Goal: Task Accomplishment & Management: Use online tool/utility

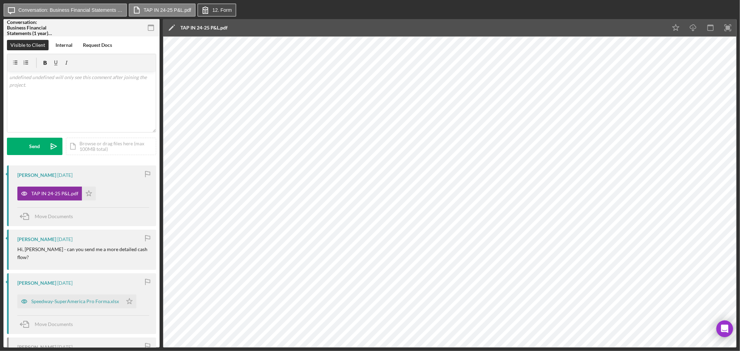
click at [215, 10] on label "12. Form" at bounding box center [221, 10] width 19 height 6
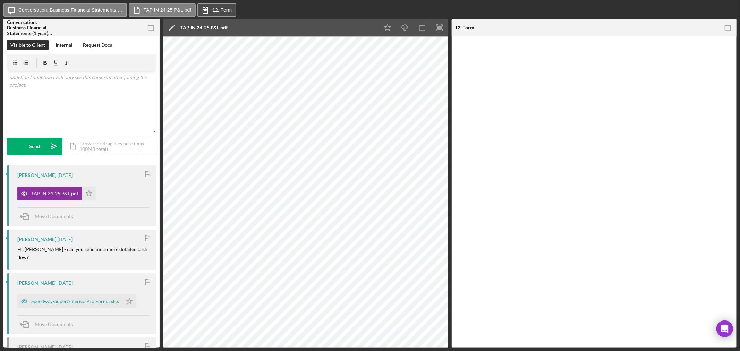
click at [215, 10] on label "12. Form" at bounding box center [221, 10] width 19 height 6
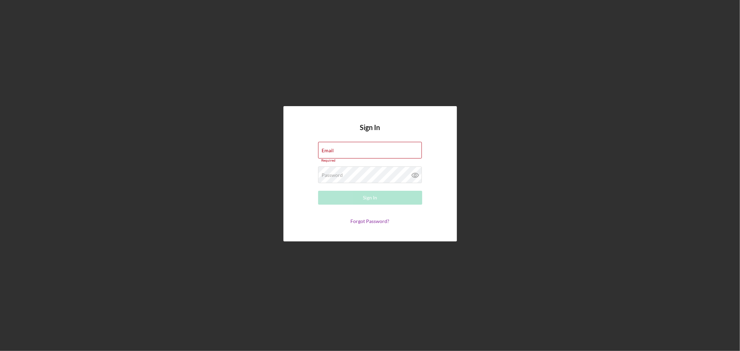
type input "[EMAIL_ADDRESS][DOMAIN_NAME]"
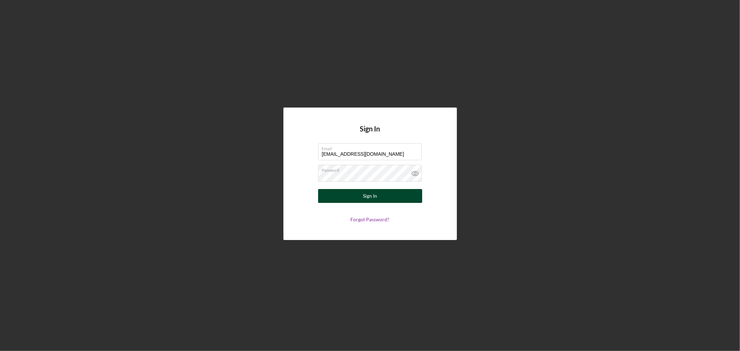
click at [375, 196] on div "Sign In" at bounding box center [370, 196] width 14 height 14
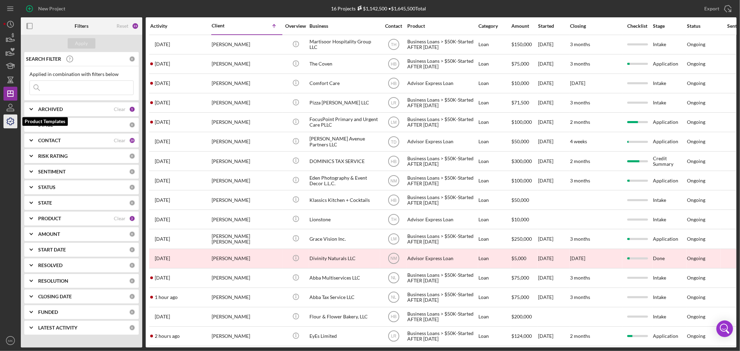
click at [12, 122] on icon "button" at bounding box center [10, 121] width 17 height 17
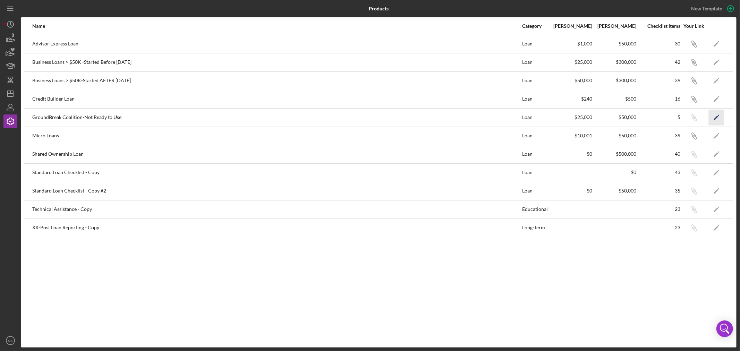
click at [714, 117] on icon "Icon/Edit" at bounding box center [716, 118] width 16 height 16
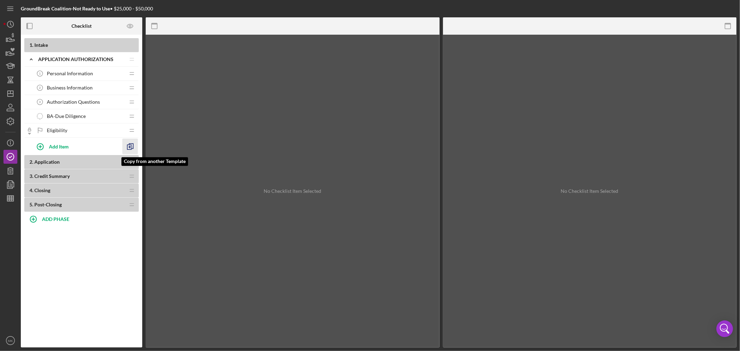
click at [130, 147] on line "button" at bounding box center [130, 147] width 3 height 0
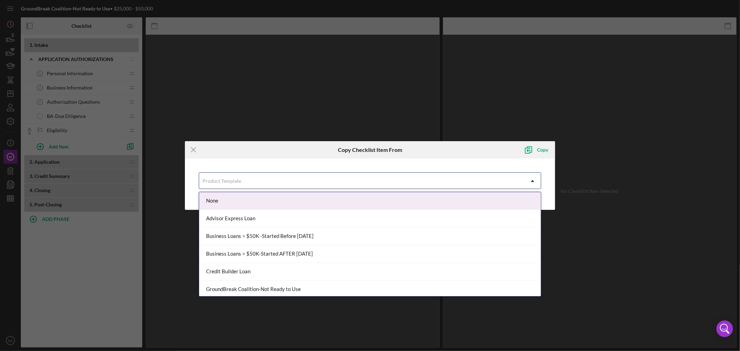
click at [533, 178] on icon "Icon/Dropdown Arrow" at bounding box center [532, 181] width 17 height 17
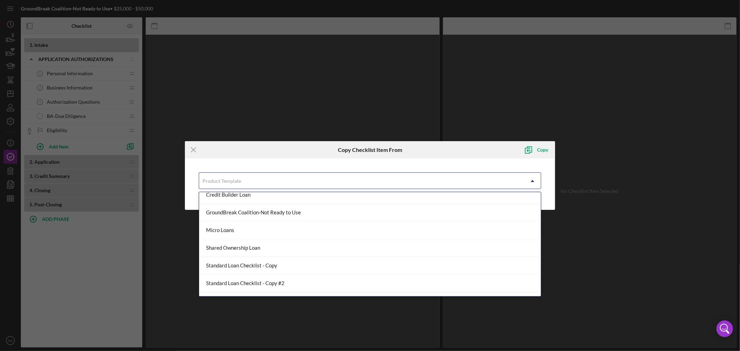
scroll to position [77, 0]
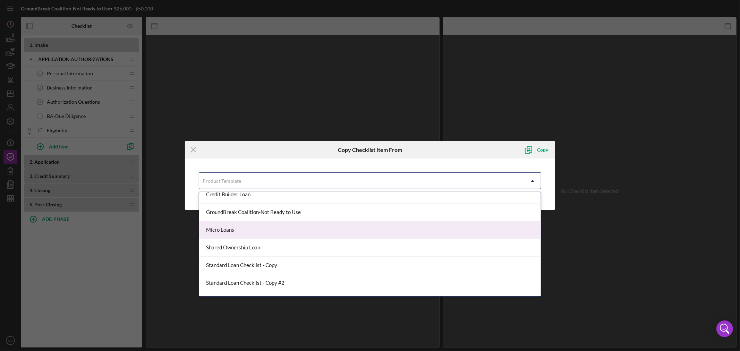
click at [379, 229] on div "Micro Loans" at bounding box center [370, 230] width 342 height 18
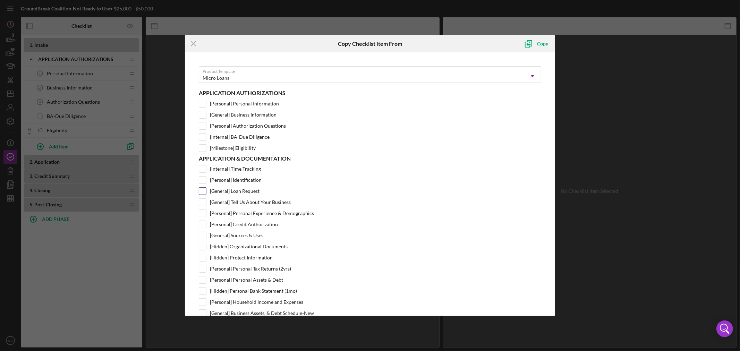
click at [203, 191] on input "[General] Loan Request" at bounding box center [202, 191] width 7 height 7
checkbox input "true"
click at [203, 201] on input "[General] Tell Us About Your Business" at bounding box center [202, 202] width 7 height 7
checkbox input "true"
click at [203, 213] on input "[Personal] Personal Experience & Demographics" at bounding box center [202, 213] width 7 height 7
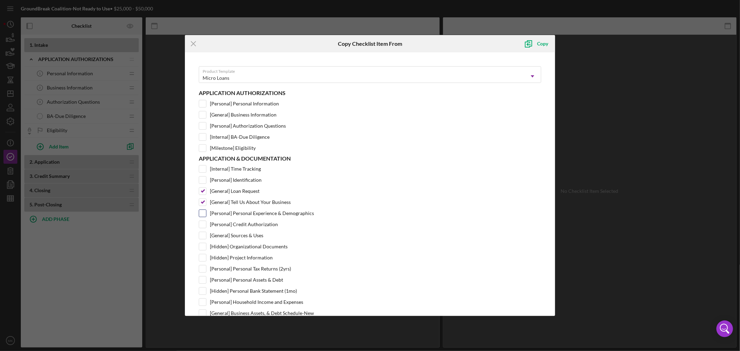
checkbox input "true"
click at [201, 234] on input "[General] Sources & Uses" at bounding box center [202, 235] width 7 height 7
checkbox input "true"
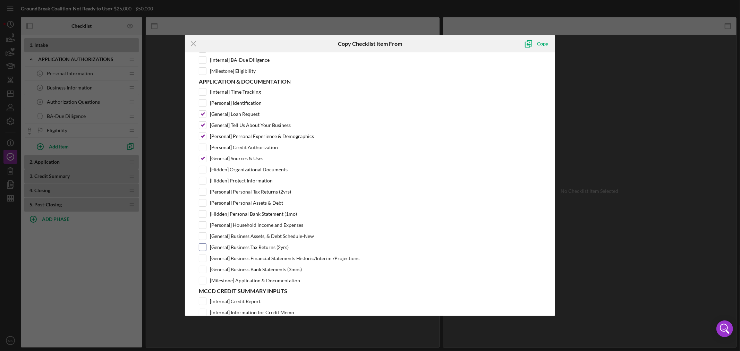
click at [203, 248] on input "[General] Business Tax Returns (2yrs)" at bounding box center [202, 247] width 7 height 7
checkbox input "true"
click at [203, 259] on input "[General] Business Financial Statements Historic/Interim /Projections" at bounding box center [202, 258] width 7 height 7
checkbox input "true"
click at [203, 102] on input "[Personal] Identification" at bounding box center [202, 103] width 7 height 7
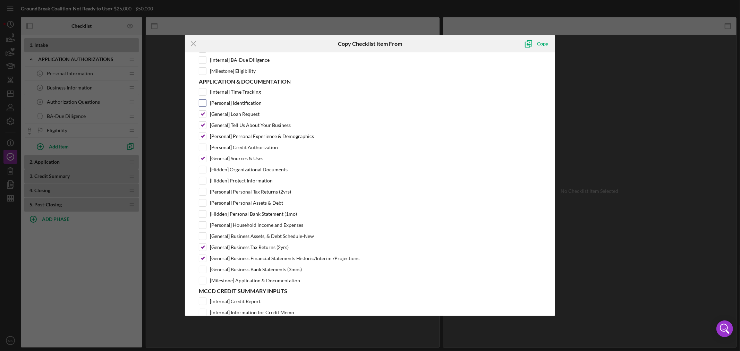
checkbox input "true"
click at [203, 237] on input "[General] Business Assets, & Debt Schedule-New" at bounding box center [202, 236] width 7 height 7
checkbox input "true"
click at [203, 203] on input "[Personal] Personal Assets & Debt" at bounding box center [202, 202] width 7 height 7
checkbox input "true"
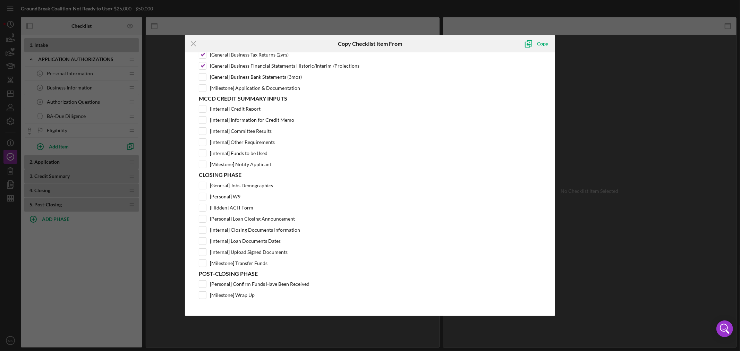
scroll to position [273, 0]
click at [203, 185] on input "[General] Jobs Demographics" at bounding box center [202, 185] width 7 height 7
checkbox input "true"
click at [203, 197] on input "[Personal] W9" at bounding box center [202, 196] width 7 height 7
checkbox input "true"
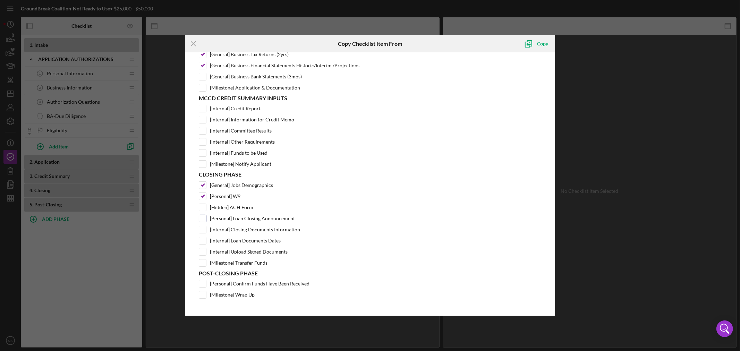
click at [202, 217] on input "[Personal] Loan Closing Announcement" at bounding box center [202, 218] width 7 height 7
checkbox input "true"
click at [202, 227] on input "[Internal] Closing Documents Information" at bounding box center [202, 229] width 7 height 7
checkbox input "true"
click at [202, 240] on input "[Internal] Loan Documents Dates" at bounding box center [202, 240] width 7 height 7
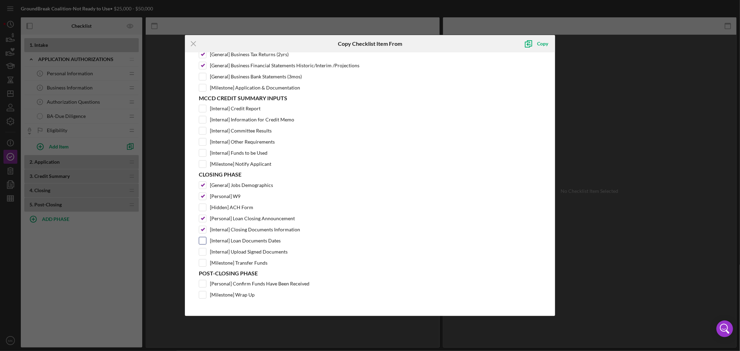
checkbox input "true"
click at [205, 250] on input "[Internal] Upload Signed Documents" at bounding box center [202, 251] width 7 height 7
checkbox input "true"
click at [205, 261] on input "[Milestone] Transfer Funds" at bounding box center [202, 262] width 7 height 7
checkbox input "true"
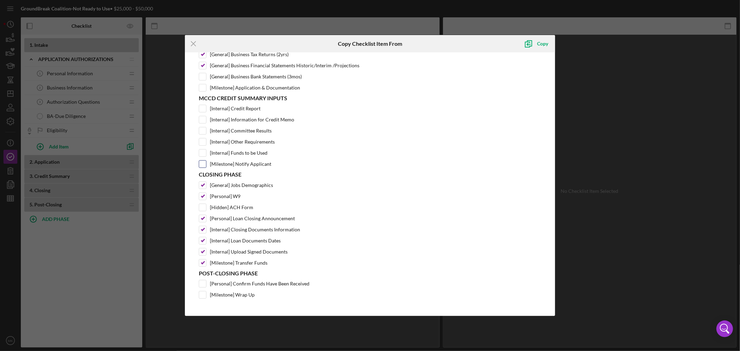
click at [202, 164] on input "[Milestone] Notify Applicant" at bounding box center [202, 164] width 7 height 7
checkbox input "true"
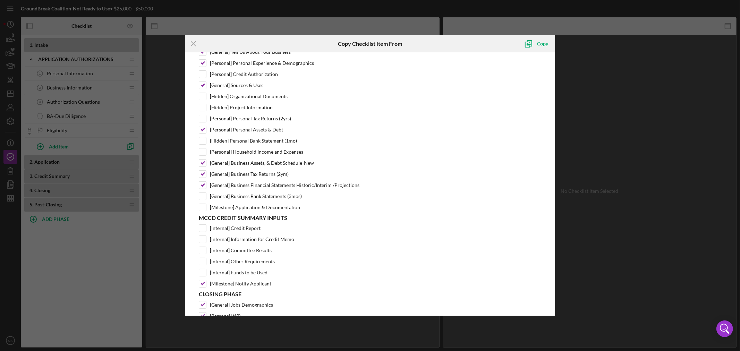
scroll to position [149, 0]
click at [203, 209] on input "[Milestone] Application & Documentation" at bounding box center [202, 208] width 7 height 7
checkbox input "true"
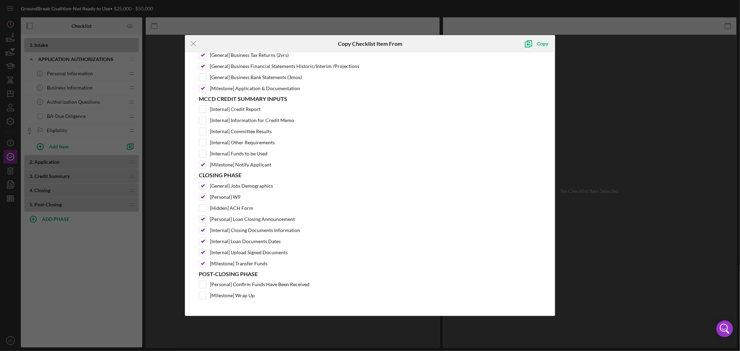
scroll to position [273, 0]
click at [539, 44] on div "Copy" at bounding box center [542, 44] width 11 height 14
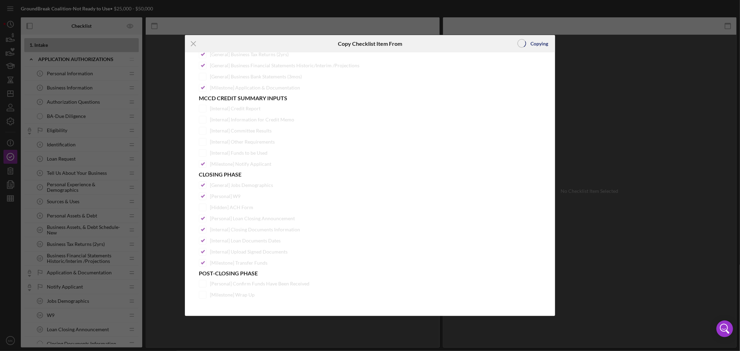
scroll to position [0, 0]
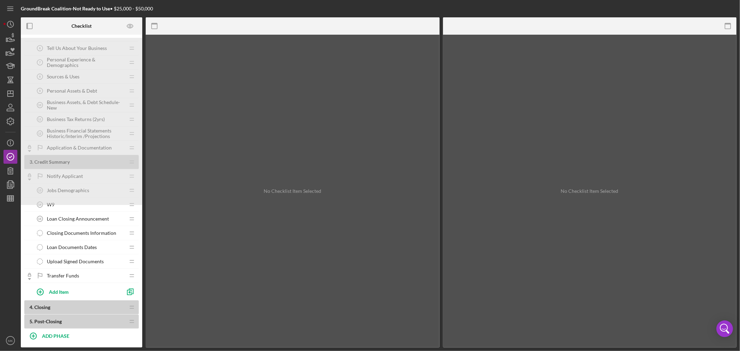
scroll to position [156, 0]
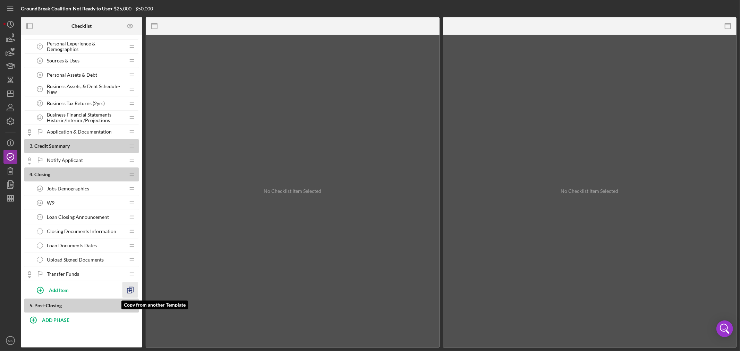
click at [129, 290] on polyline "button" at bounding box center [130, 291] width 2 height 2
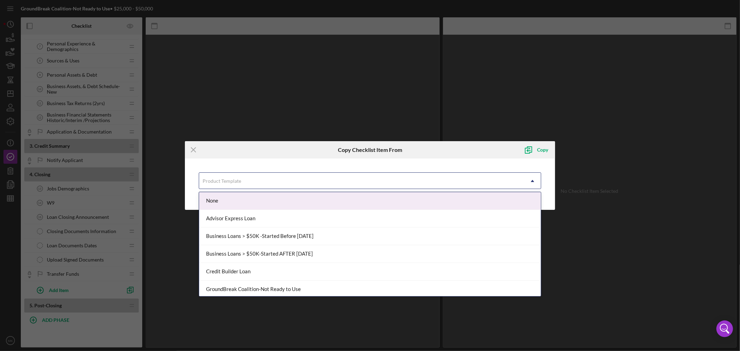
click at [534, 181] on icon "Icon/Dropdown Arrow" at bounding box center [532, 181] width 17 height 17
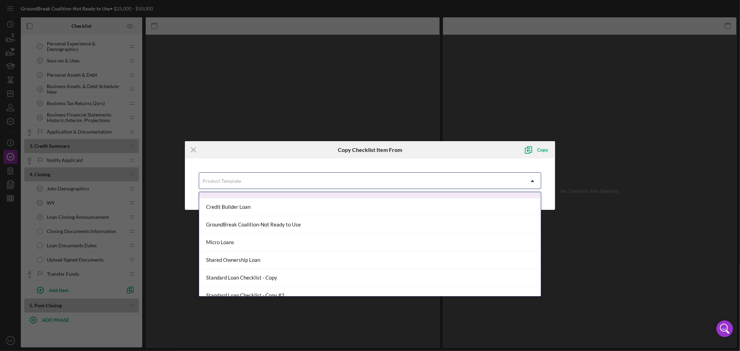
scroll to position [77, 0]
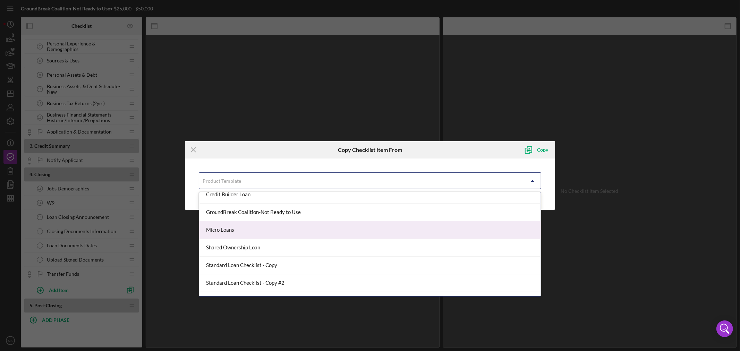
click at [465, 229] on div "Micro Loans" at bounding box center [370, 230] width 342 height 18
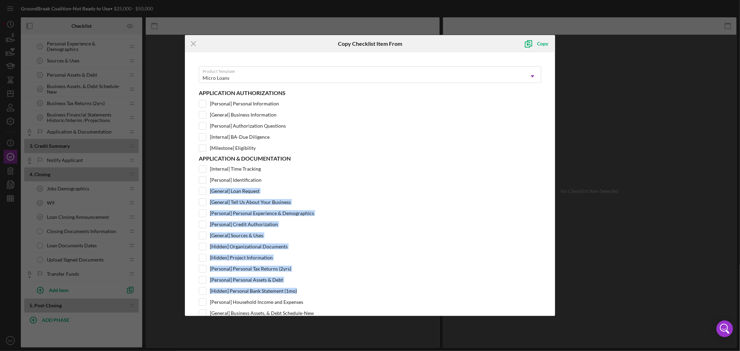
drag, startPoint x: 552, startPoint y: 176, endPoint x: 553, endPoint y: 294, distance: 117.9
click at [553, 294] on div "Product Template Micro Loans Icon/Dropdown Arrow Application Authorizations [Pe…" at bounding box center [370, 184] width 370 height 264
click at [515, 252] on div "Application & Documentation [Internal] Time Tracking [Personal] Identification …" at bounding box center [370, 258] width 342 height 206
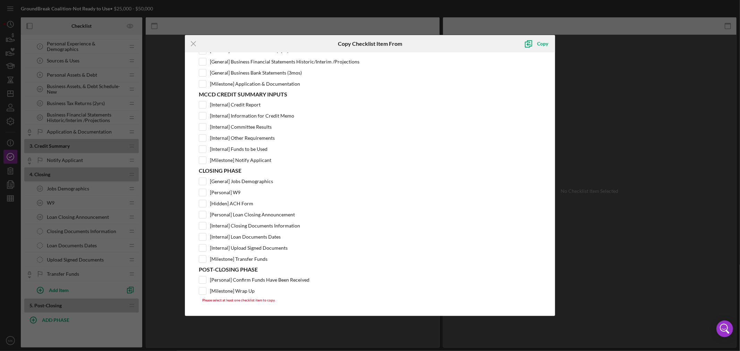
scroll to position [276, 0]
click at [203, 278] on input "[Personal] Confirm Funds Have Been Received" at bounding box center [202, 279] width 7 height 7
checkbox input "true"
click at [203, 293] on input "[Milestone] Wrap Up" at bounding box center [202, 294] width 7 height 7
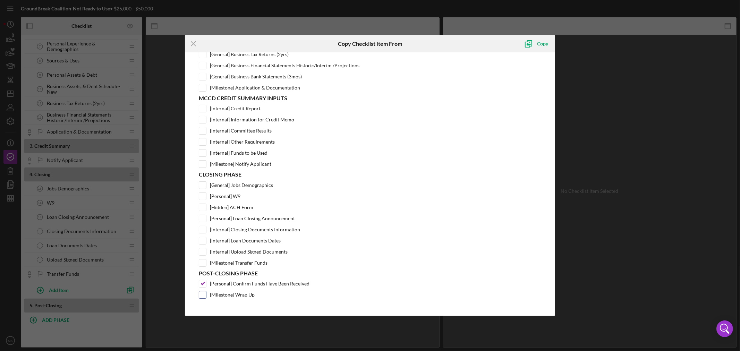
checkbox input "true"
click at [538, 44] on div "Copy" at bounding box center [542, 44] width 11 height 14
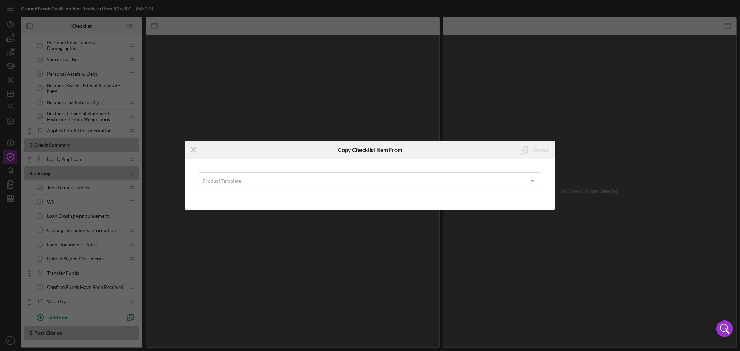
scroll to position [0, 0]
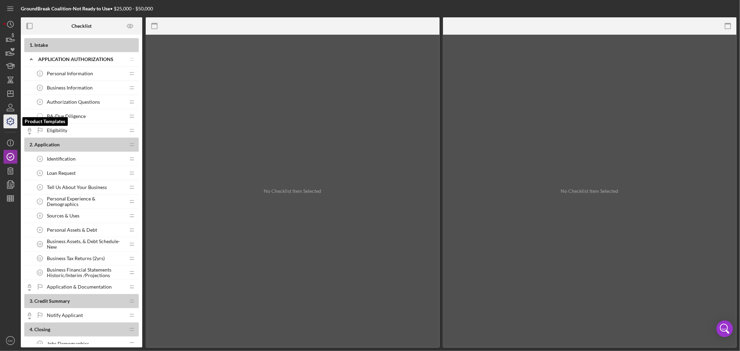
click at [9, 120] on icon "button" at bounding box center [10, 121] width 17 height 17
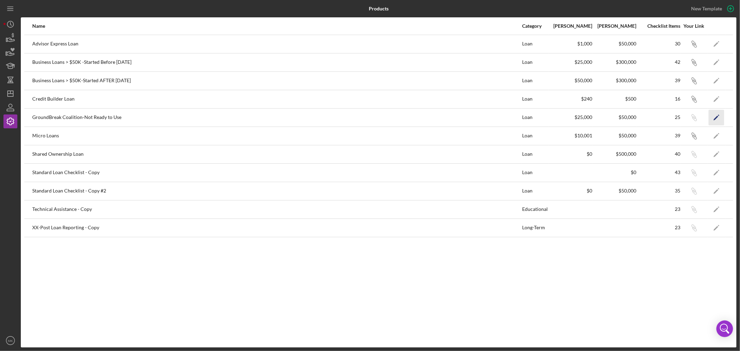
click at [717, 116] on polygon "button" at bounding box center [715, 117] width 5 height 5
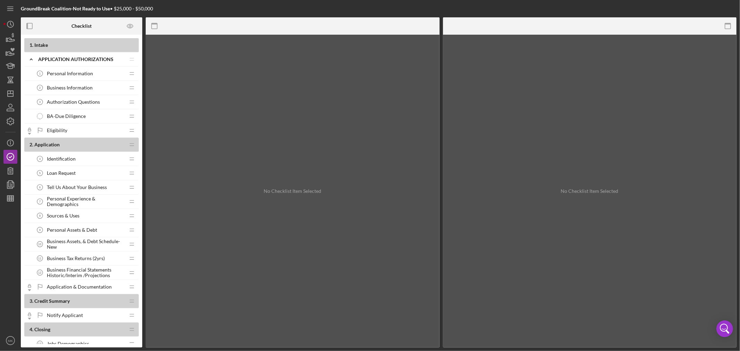
click at [93, 186] on span "Tell Us About Your Business" at bounding box center [77, 187] width 60 height 6
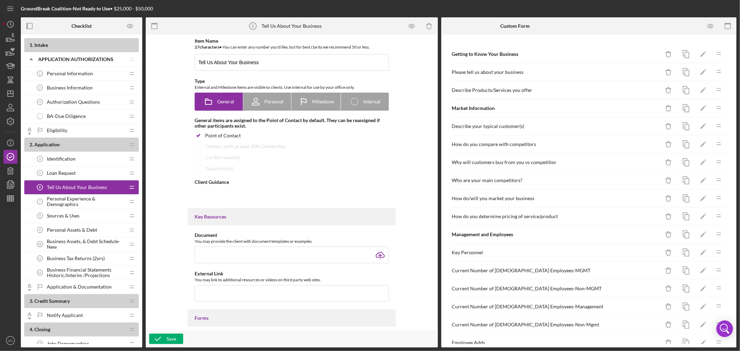
type textarea "<div>You will provide information about your business including:<br>&bull; &nbs…"
